Goal: Task Accomplishment & Management: Manage account settings

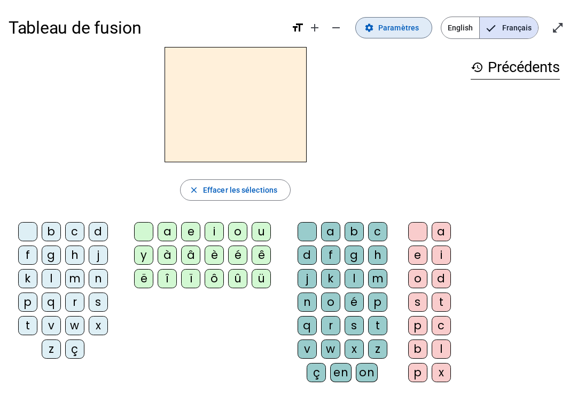
click at [403, 31] on span "Paramètres" at bounding box center [398, 27] width 41 height 13
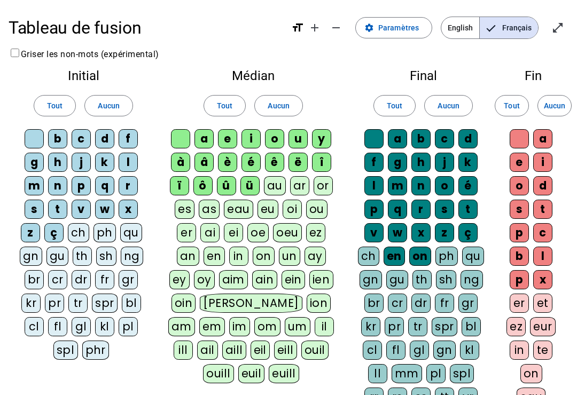
click at [55, 232] on div "ç" at bounding box center [53, 232] width 19 height 19
click at [251, 184] on div "ü" at bounding box center [249, 185] width 19 height 19
click at [223, 183] on div "û" at bounding box center [226, 185] width 19 height 19
click at [205, 183] on div "ô" at bounding box center [202, 185] width 19 height 19
click at [177, 190] on div "ï" at bounding box center [179, 185] width 19 height 19
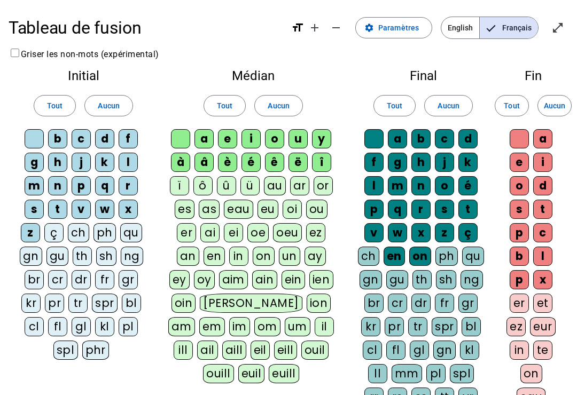
click at [182, 159] on div "à" at bounding box center [180, 162] width 19 height 19
click at [207, 157] on div "â" at bounding box center [203, 162] width 19 height 19
click at [319, 157] on div "î" at bounding box center [321, 162] width 19 height 19
click at [299, 161] on div "ë" at bounding box center [297, 162] width 19 height 19
click at [415, 259] on div "on" at bounding box center [420, 256] width 22 height 19
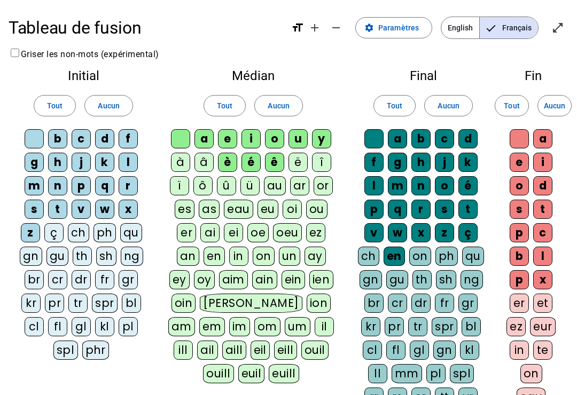
click at [397, 250] on div "en" at bounding box center [393, 256] width 21 height 19
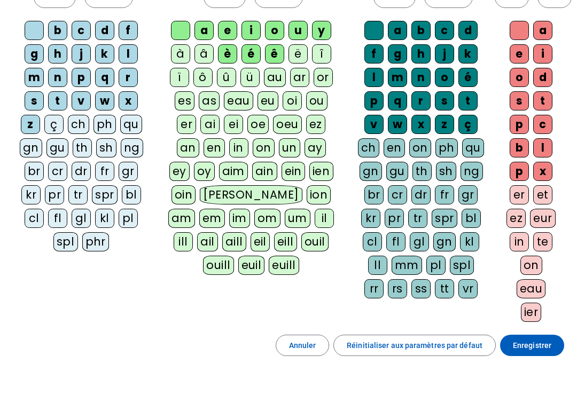
click at [545, 350] on span "Enregistrer" at bounding box center [531, 345] width 38 height 13
